Goal: Task Accomplishment & Management: Manage account settings

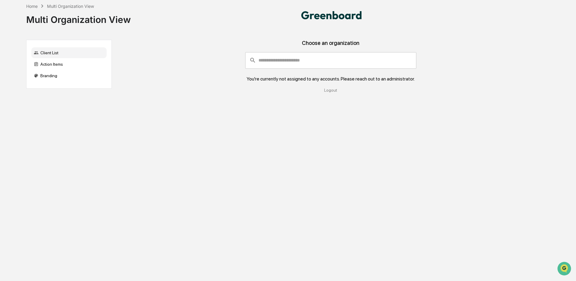
drag, startPoint x: 568, startPoint y: 0, endPoint x: 408, endPoint y: 226, distance: 277.4
click at [410, 227] on div "Home Multi Organization View Multi Organization View Client List Action Items B…" at bounding box center [285, 140] width 536 height 281
click at [63, 56] on div "Client List" at bounding box center [68, 52] width 75 height 11
click at [187, 99] on div "Home Multi Organization View Multi Organization View Client List Action Items B…" at bounding box center [285, 140] width 536 height 281
click at [344, 81] on div "You're currently not assigned to any accounts. Please reach out to an administr…" at bounding box center [331, 79] width 168 height 6
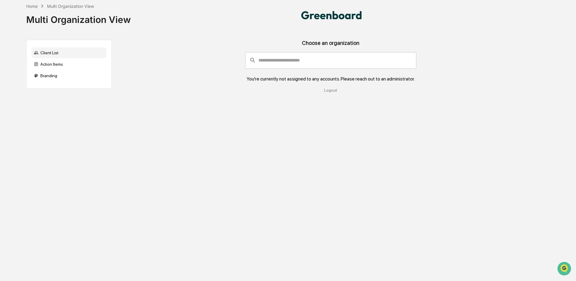
click at [44, 56] on div "Client List" at bounding box center [68, 52] width 75 height 11
click at [56, 67] on div "Action Items" at bounding box center [68, 64] width 75 height 11
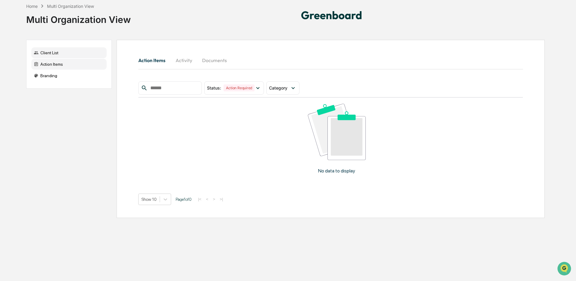
click at [57, 55] on div "Client List" at bounding box center [68, 52] width 75 height 11
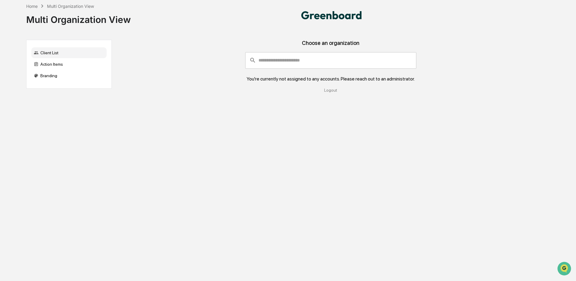
click at [64, 12] on div "Multi Organization View" at bounding box center [78, 17] width 105 height 16
click at [33, 4] on div "Home" at bounding box center [31, 6] width 11 height 5
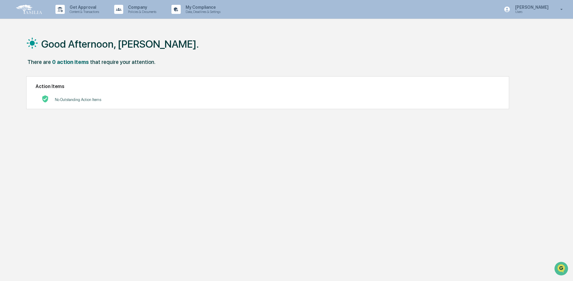
click at [29, 7] on img at bounding box center [28, 9] width 29 height 11
click at [543, 7] on p "[PERSON_NAME]" at bounding box center [530, 7] width 41 height 5
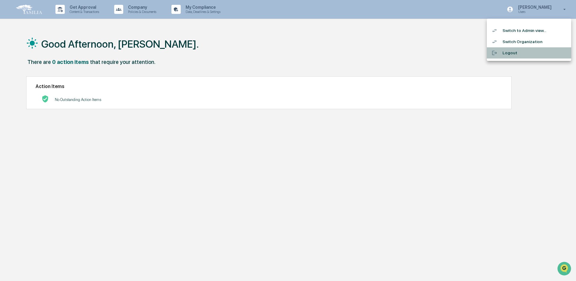
click at [508, 54] on li "Logout" at bounding box center [529, 52] width 84 height 11
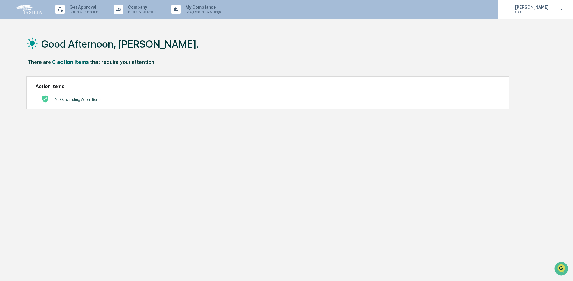
click at [533, 13] on p "Users" at bounding box center [530, 12] width 41 height 4
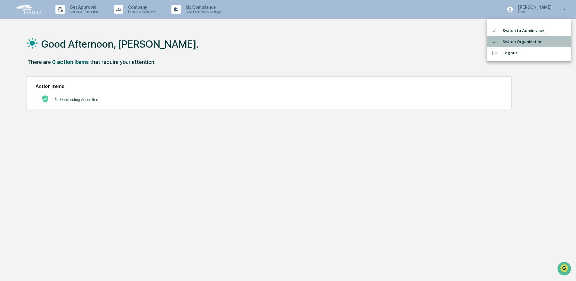
click at [532, 45] on li "Switch Organization" at bounding box center [529, 41] width 84 height 11
